Goal: Complete application form

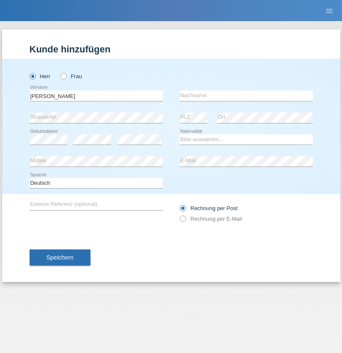
type input "Monzir Mohamad Alshaiboun"
click at [246, 95] on input "text" at bounding box center [245, 95] width 133 height 11
type input "Monzir Mohamad Alshaiboun"
select select "CH"
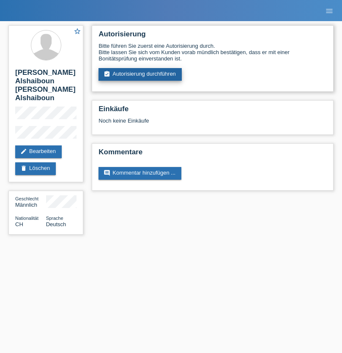
click at [140, 74] on link "assignment_turned_in Autorisierung durchführen" at bounding box center [139, 74] width 83 height 13
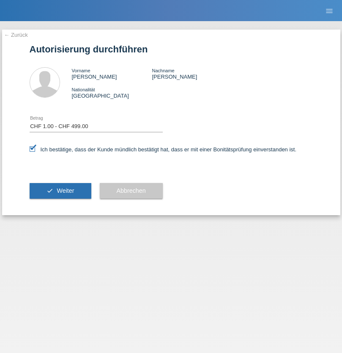
select select "1"
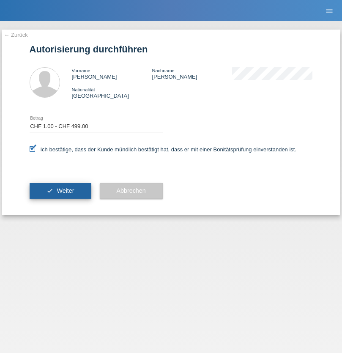
click at [60, 190] on span "Weiter" at bounding box center [65, 190] width 17 height 7
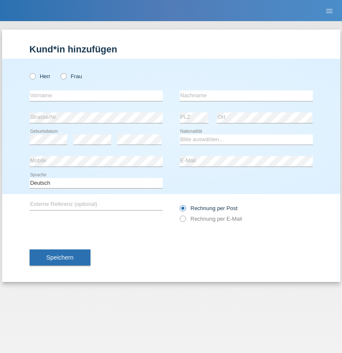
radio input "true"
click at [96, 95] on input "text" at bounding box center [96, 95] width 133 height 11
type input "Yorgy"
click at [246, 95] on input "text" at bounding box center [245, 95] width 133 height 11
type input "Clerc"
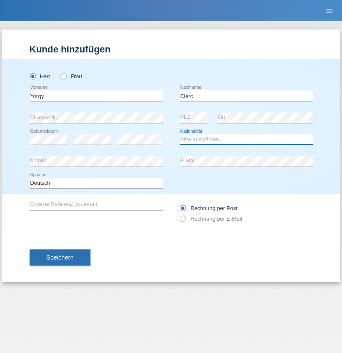
select select "CH"
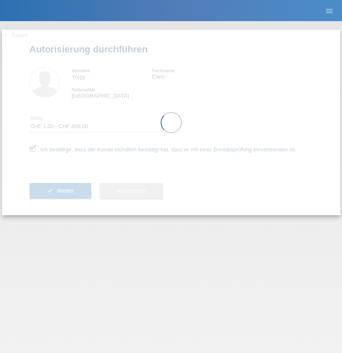
select select "1"
